Goal: Information Seeking & Learning: Learn about a topic

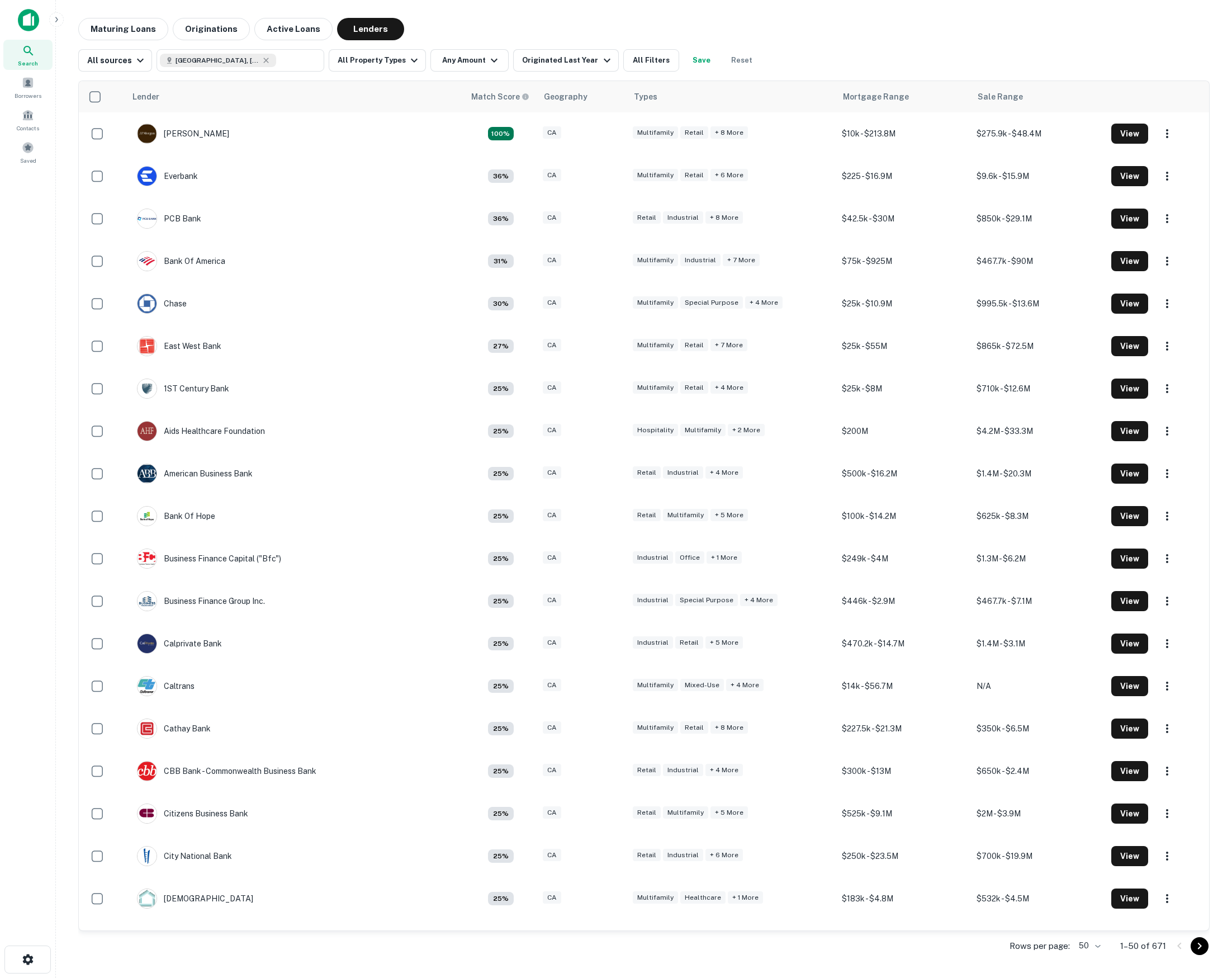
scroll to position [1322, 0]
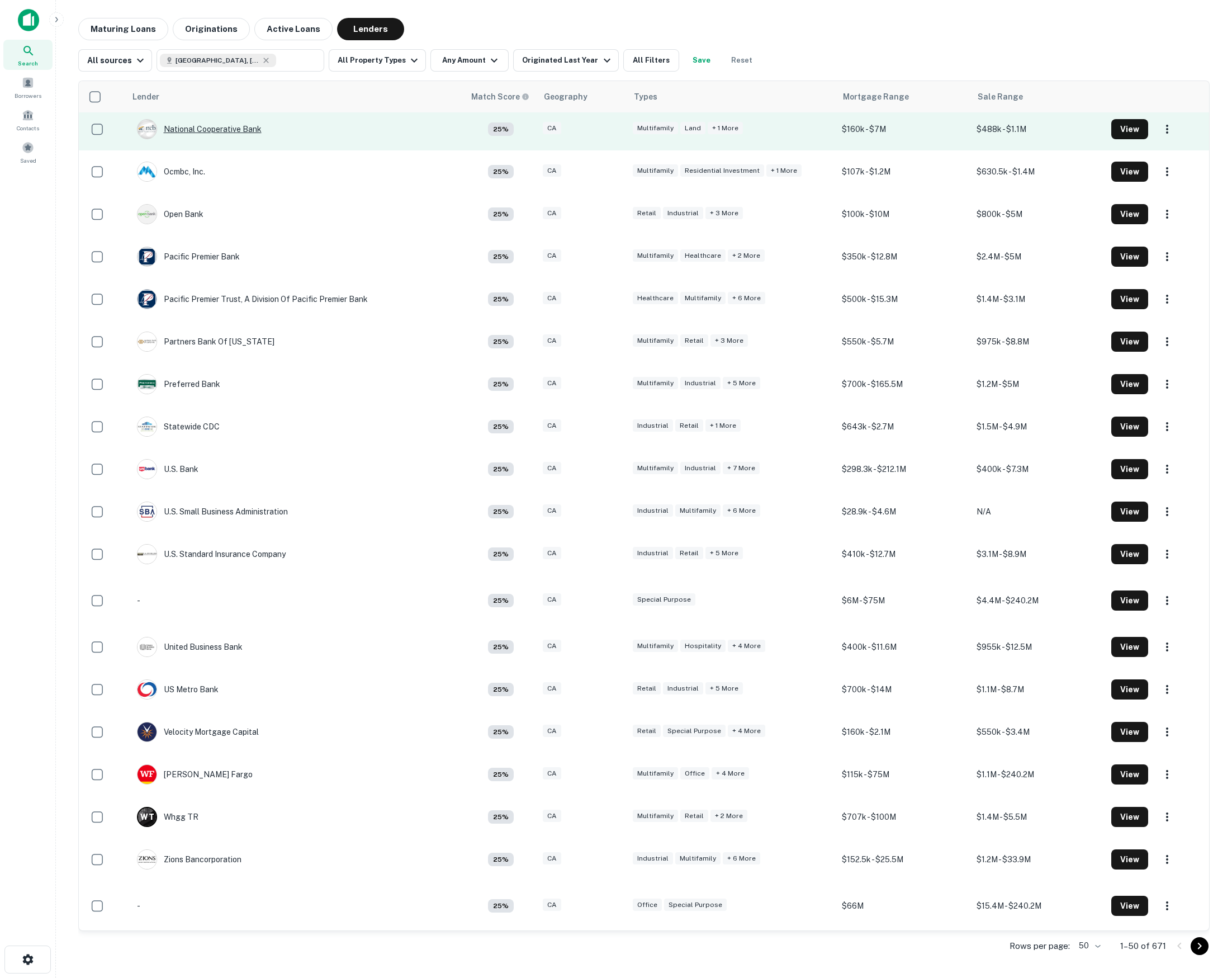
click at [236, 129] on div "National Cooperative Bank" at bounding box center [198, 129] width 124 height 21
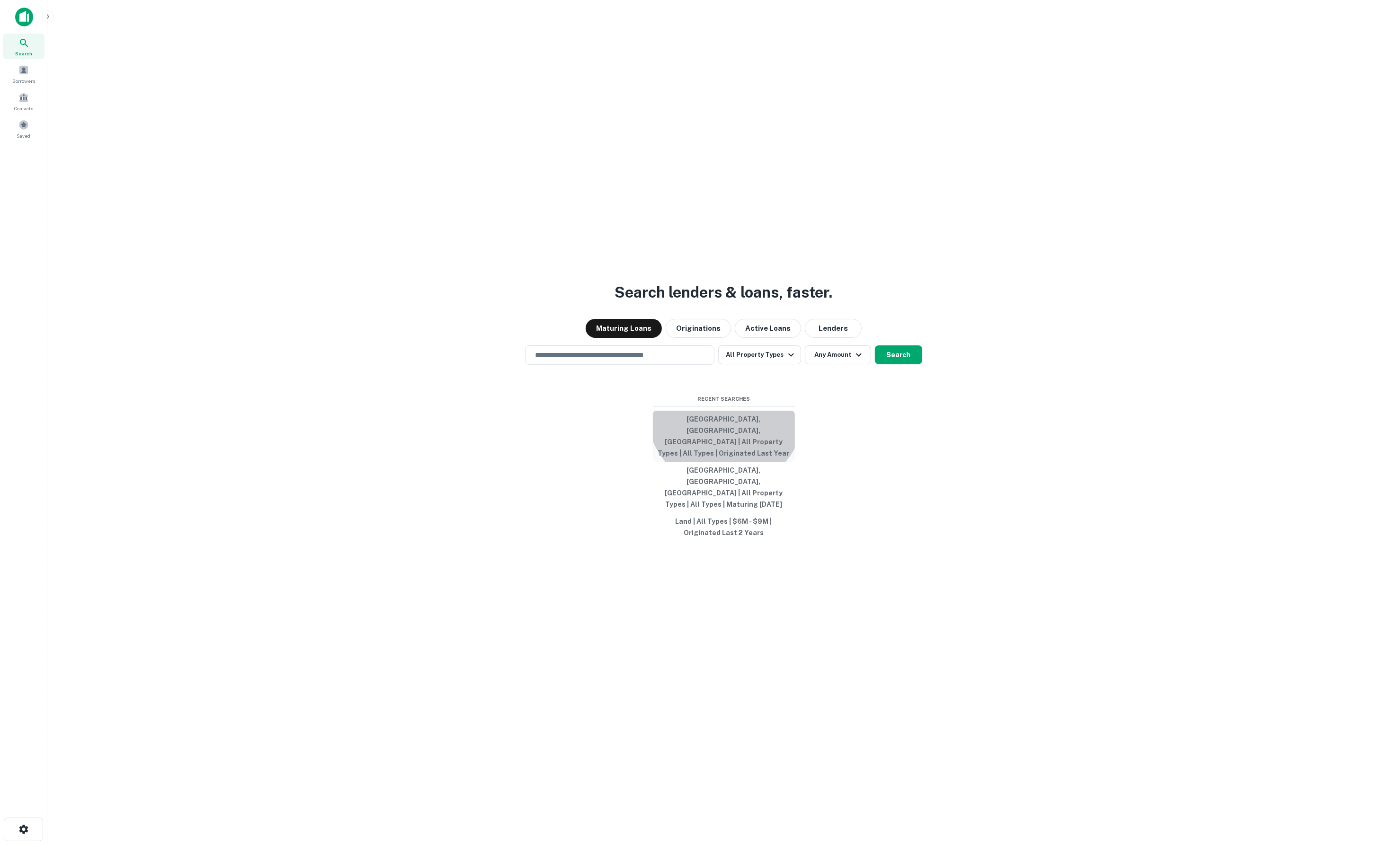
click at [725, 437] on button "Los Angeles, CA, USA | All Property Types | All Types | Originated Last Year" at bounding box center [724, 436] width 142 height 51
type input "**********"
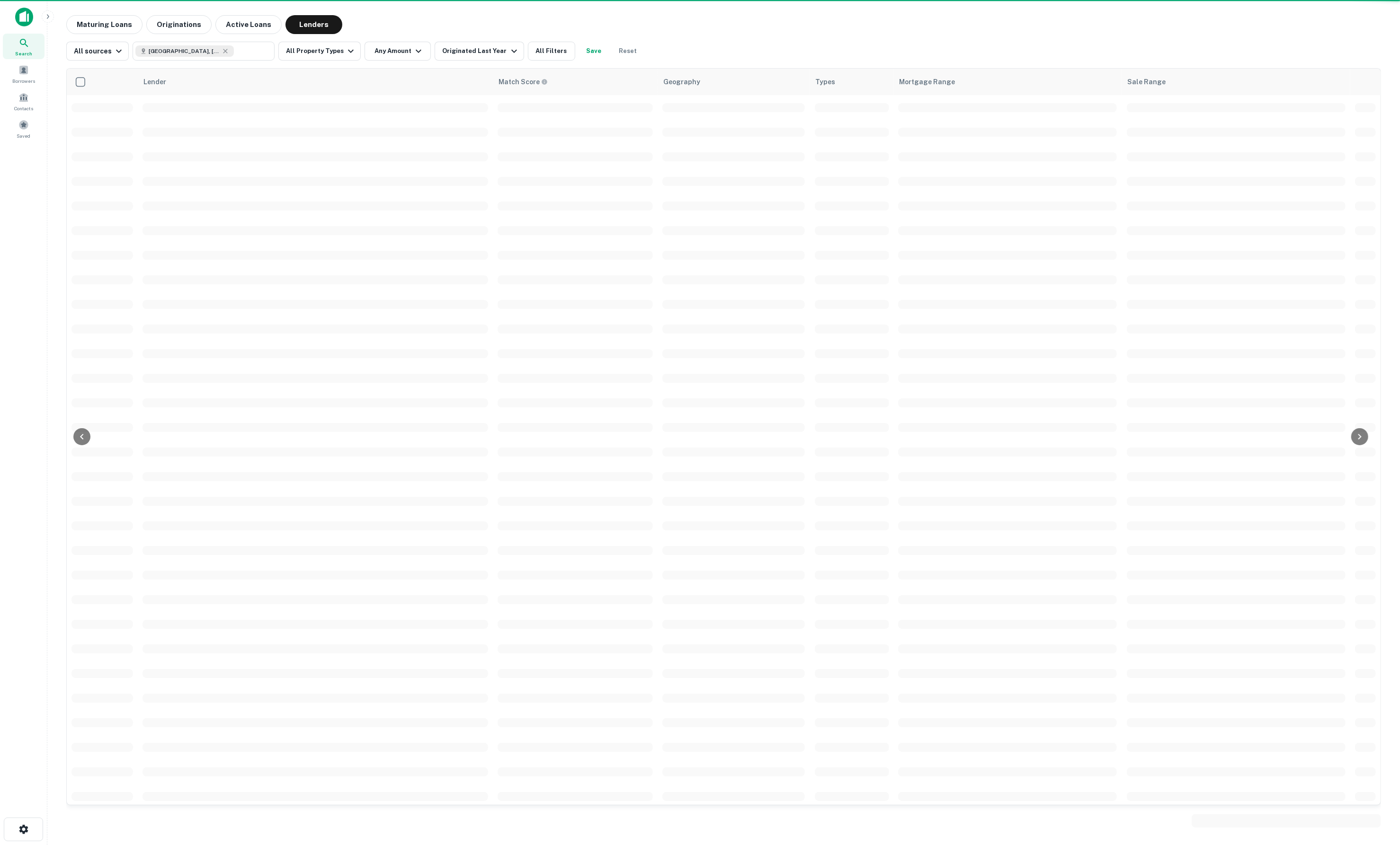
click at [725, 442] on td at bounding box center [734, 452] width 152 height 25
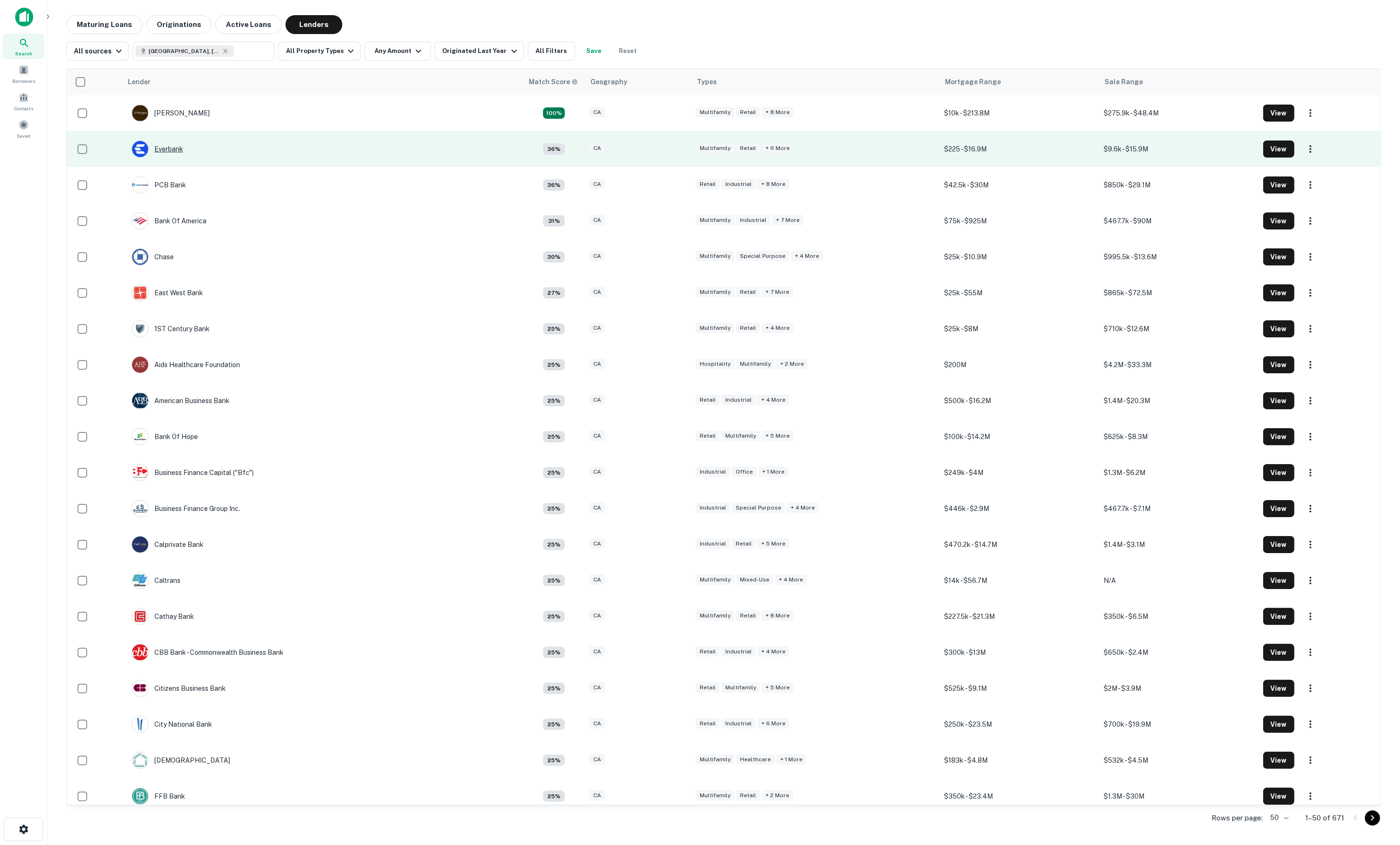
click at [172, 152] on div "Everbank" at bounding box center [157, 149] width 51 height 17
